Goal: Transaction & Acquisition: Register for event/course

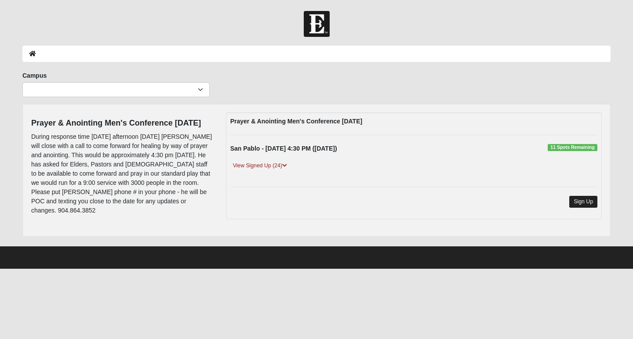
click at [581, 200] on link "Sign Up" at bounding box center [583, 202] width 28 height 12
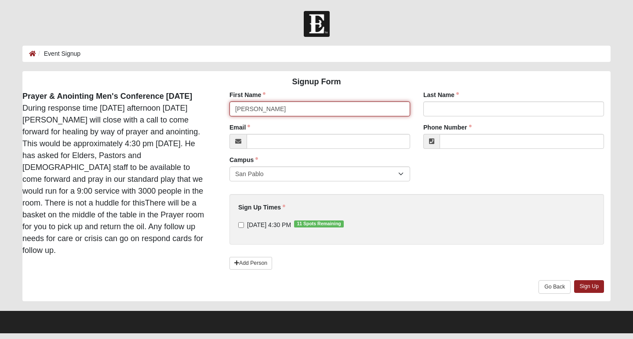
type input "[PERSON_NAME]"
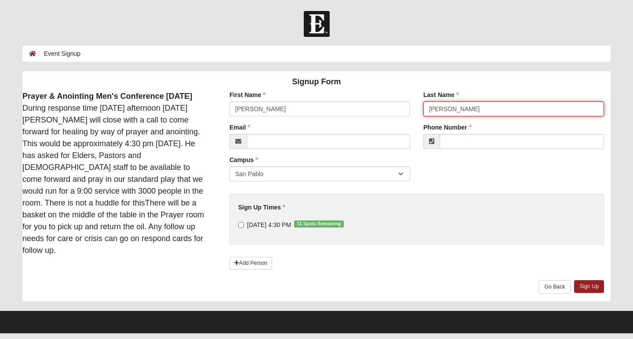
type input "[PERSON_NAME]"
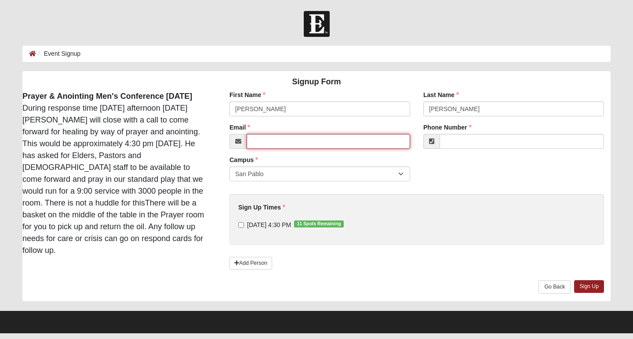
type input "[EMAIL_ADDRESS][PERSON_NAME][DOMAIN_NAME]"
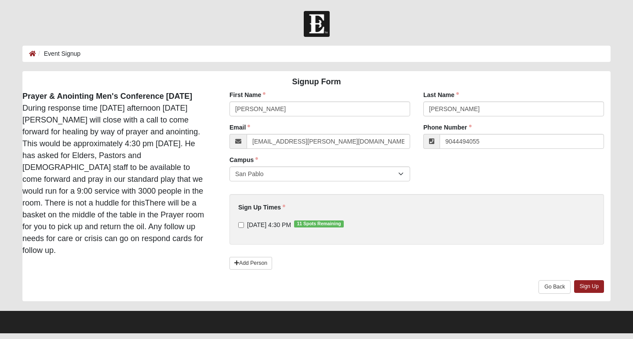
type input "[PHONE_NUMBER]"
click at [241, 224] on input "[DATE] 4:30 PM 11 Spots Remaining" at bounding box center [241, 225] width 6 height 6
checkbox input "true"
click at [587, 287] on link "Sign Up" at bounding box center [589, 286] width 30 height 13
